Goal: Transaction & Acquisition: Download file/media

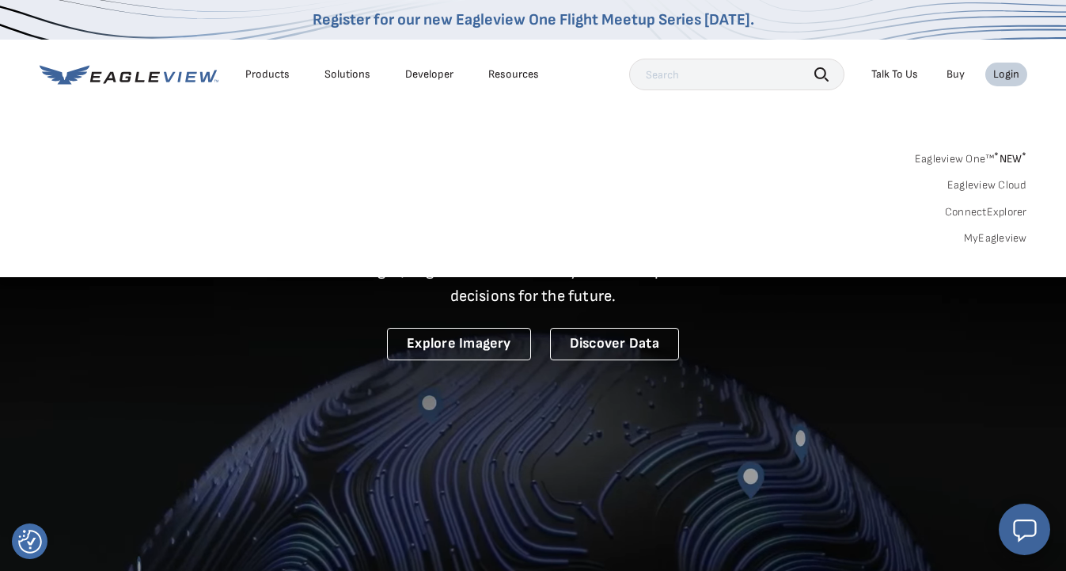
click at [1001, 75] on div "Login" at bounding box center [1006, 74] width 26 height 14
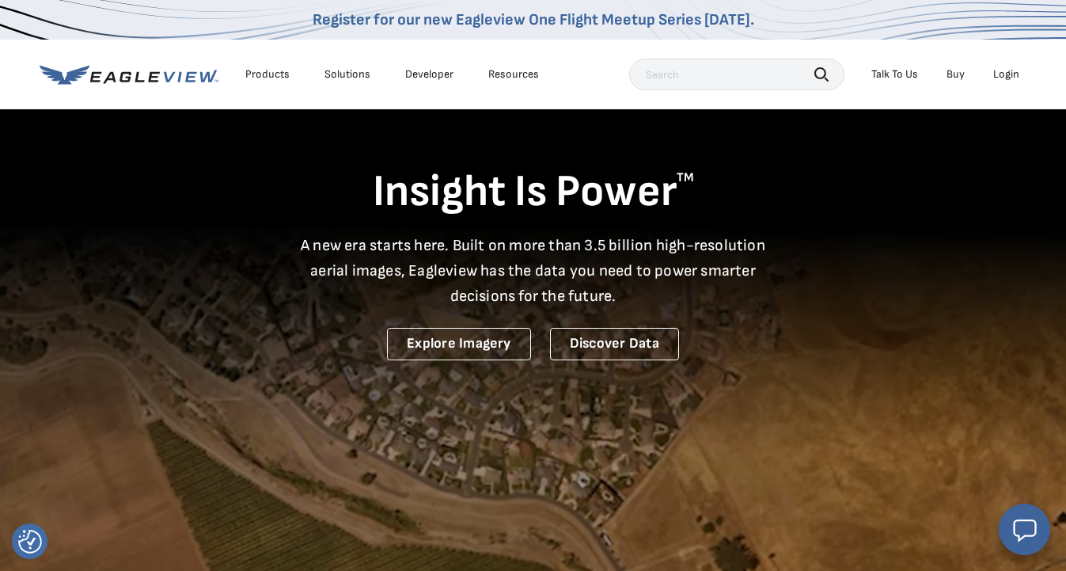
click at [1003, 82] on li "Login" at bounding box center [1006, 75] width 42 height 24
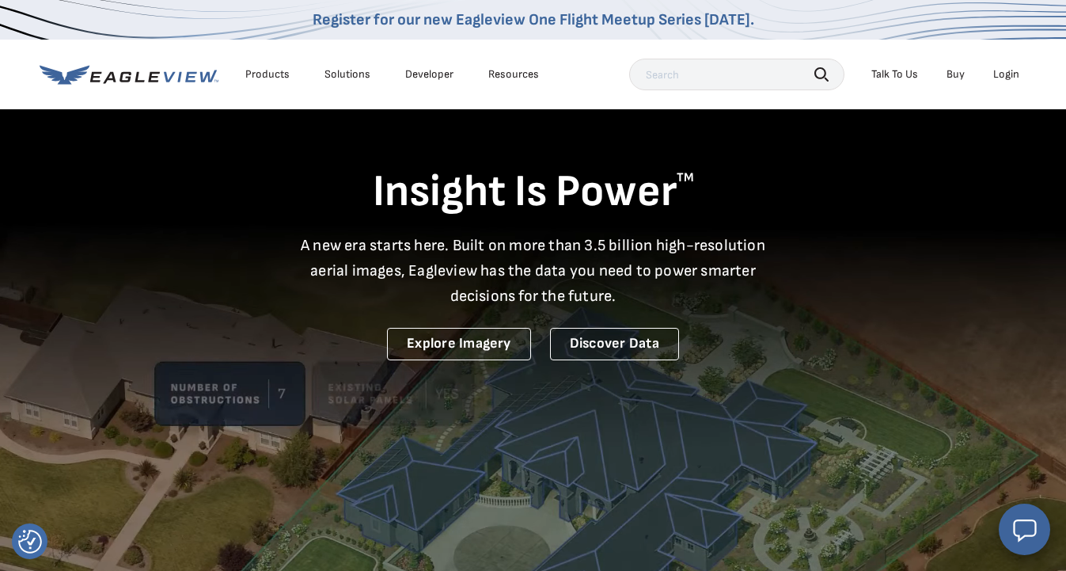
click at [1006, 68] on div "Login" at bounding box center [1006, 74] width 26 height 14
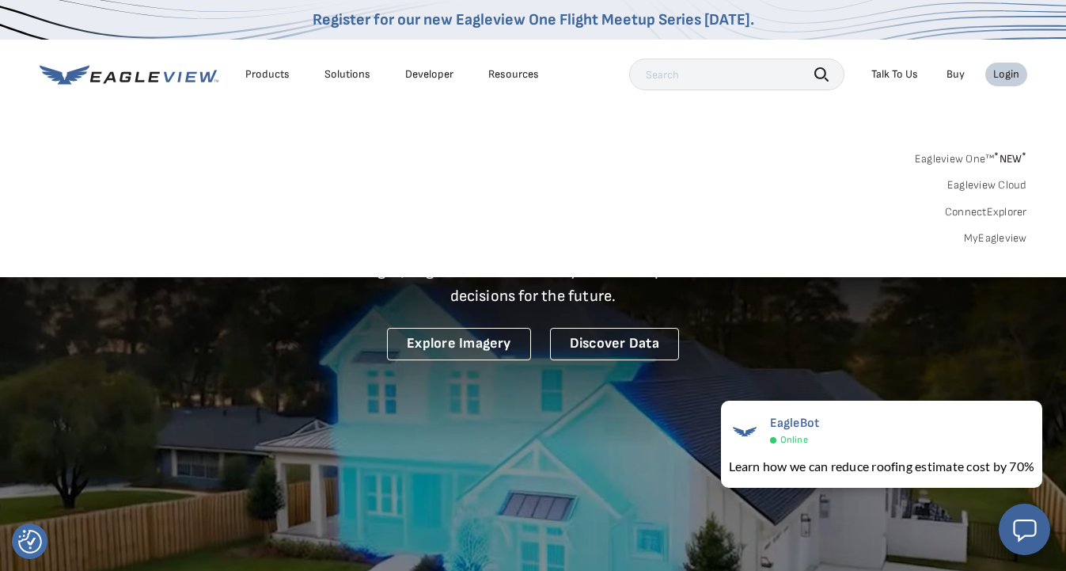
click at [990, 233] on link "MyEagleview" at bounding box center [995, 238] width 63 height 14
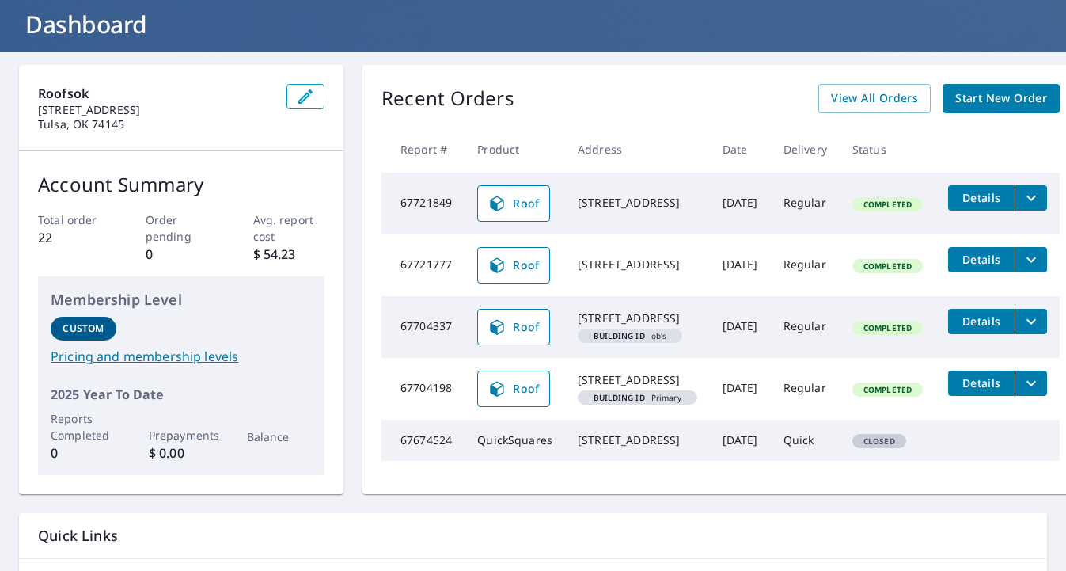
scroll to position [87, 0]
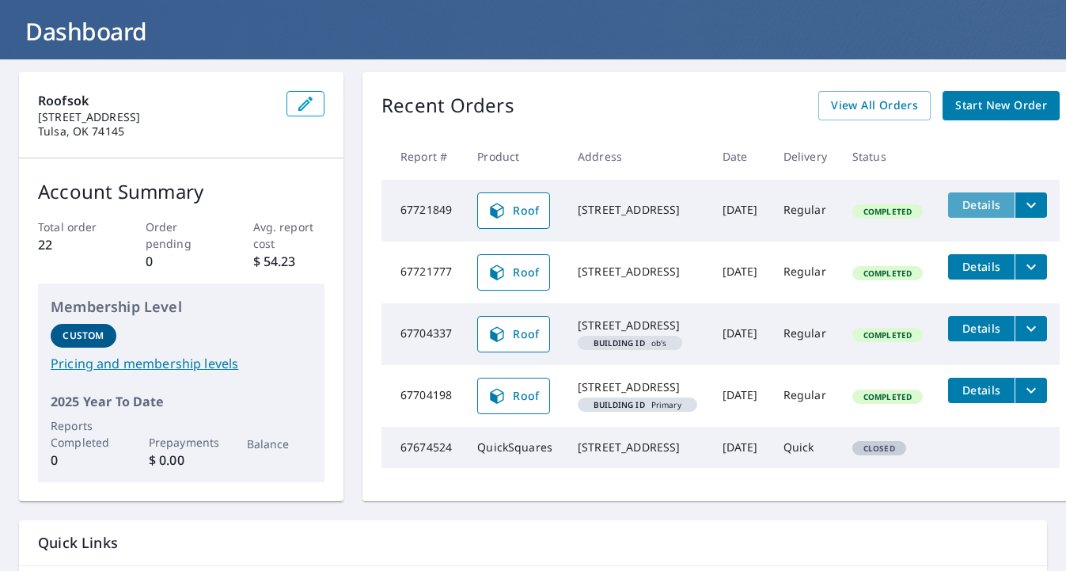
click at [959, 200] on span "Details" at bounding box center [981, 204] width 47 height 15
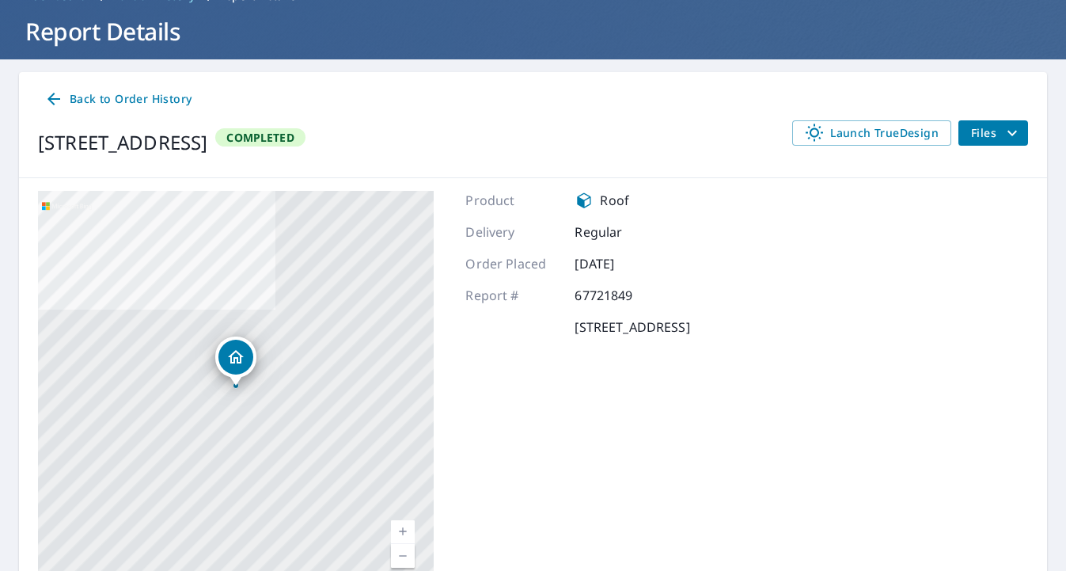
click at [1003, 139] on icon "filesDropdownBtn-67721849" at bounding box center [1012, 132] width 19 height 19
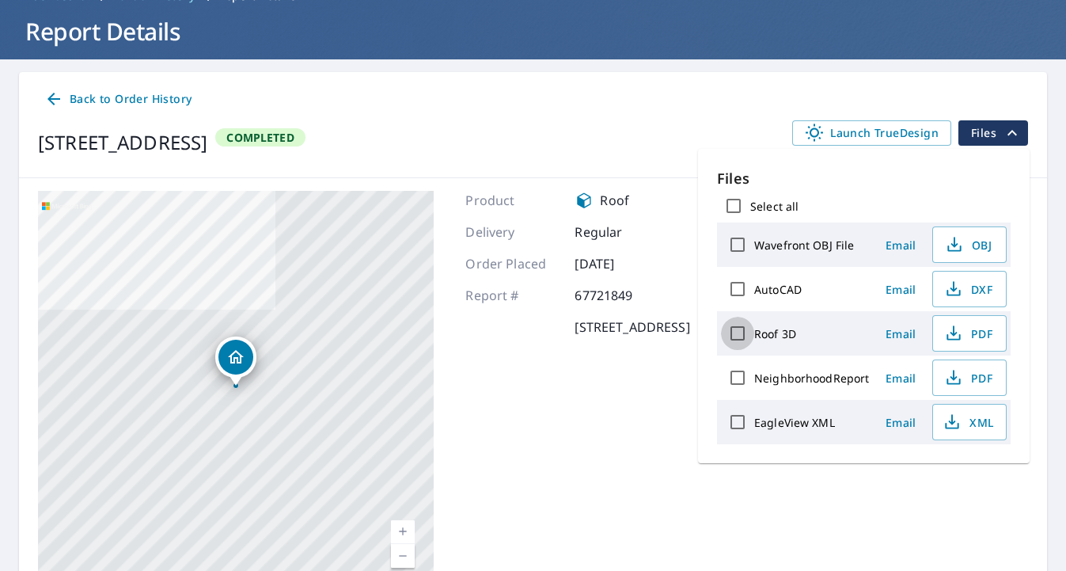
click at [736, 331] on input "Roof 3D" at bounding box center [737, 333] width 33 height 33
checkbox input "true"
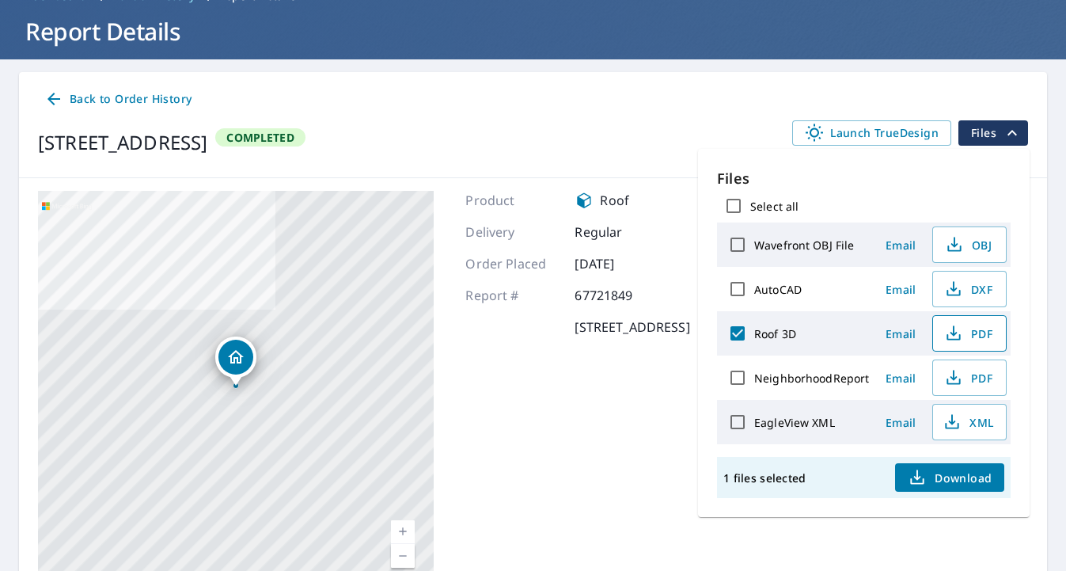
click at [966, 332] on span "PDF" at bounding box center [968, 333] width 51 height 19
click at [56, 98] on icon at bounding box center [53, 99] width 13 height 13
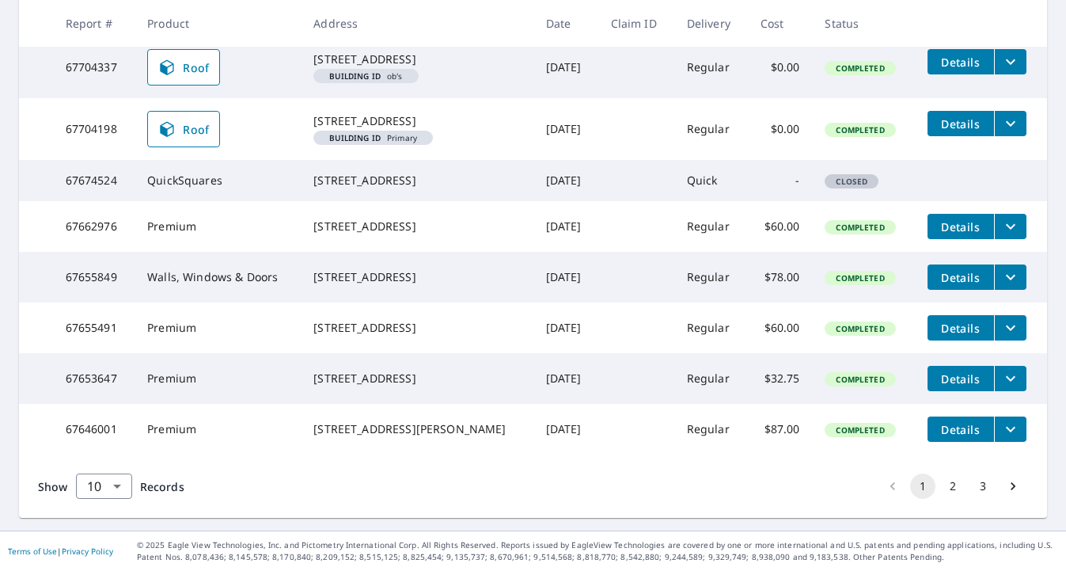
scroll to position [507, 0]
click at [983, 486] on button "3" at bounding box center [982, 485] width 25 height 25
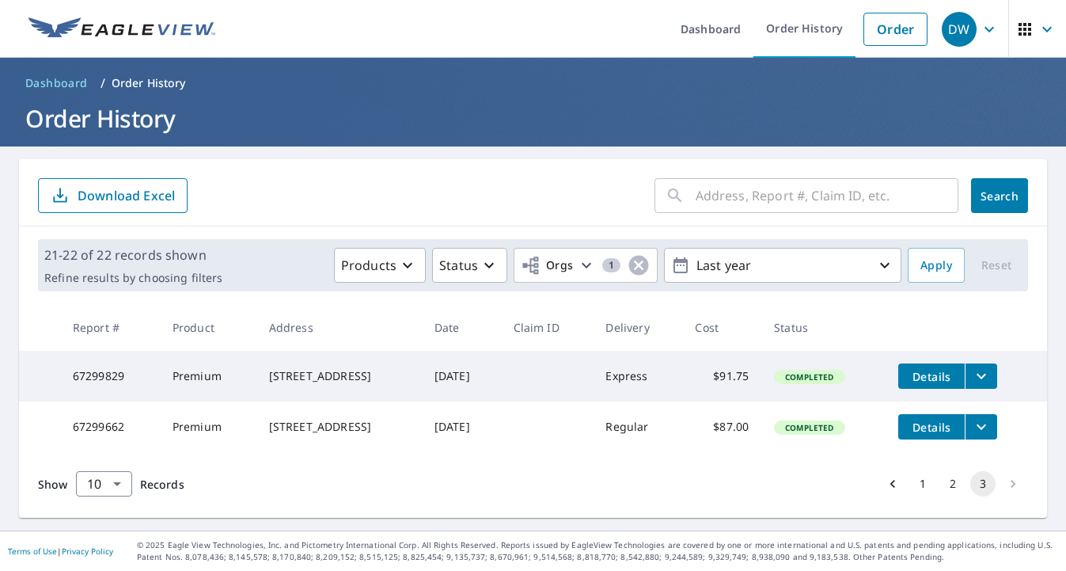
scroll to position [10, 0]
click at [1012, 484] on li "pagination navigation" at bounding box center [1013, 483] width 30 height 25
click at [950, 485] on button "2" at bounding box center [952, 483] width 25 height 25
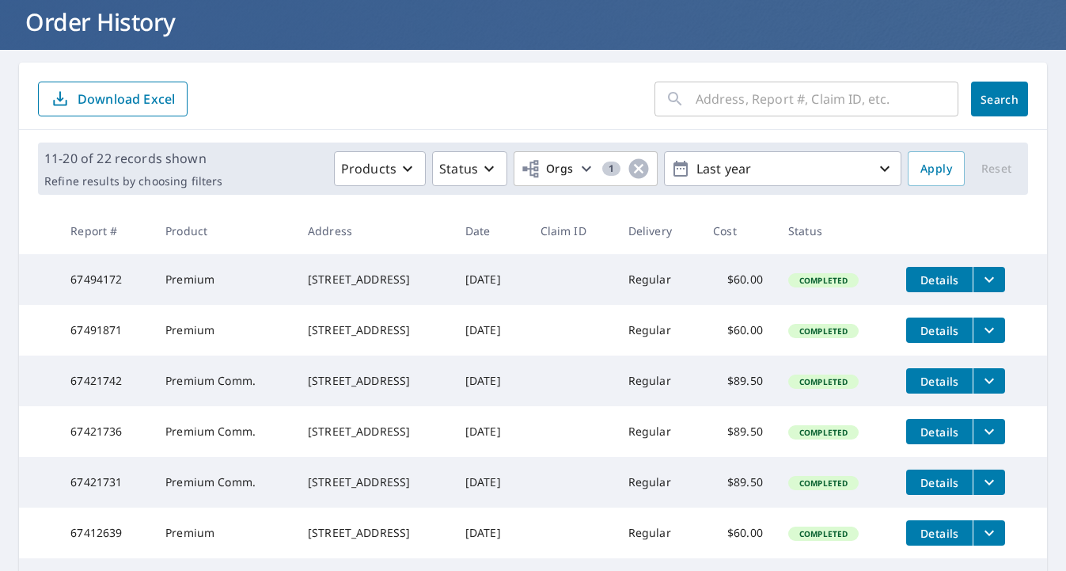
scroll to position [98, 0]
